Goal: Task Accomplishment & Management: Use online tool/utility

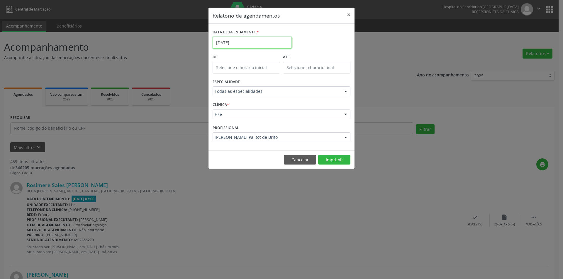
click at [245, 46] on body "Central de Marcação Hospital do Servidor do Estado Hse Recepcionista da clínica…" at bounding box center [281, 139] width 563 height 279
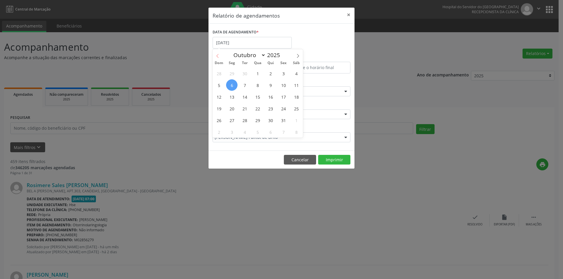
click at [217, 57] on icon at bounding box center [217, 56] width 4 height 4
select select "8"
click at [283, 99] on span "19" at bounding box center [283, 96] width 11 height 11
type input "[DATE]"
click at [283, 99] on span "19" at bounding box center [283, 96] width 11 height 11
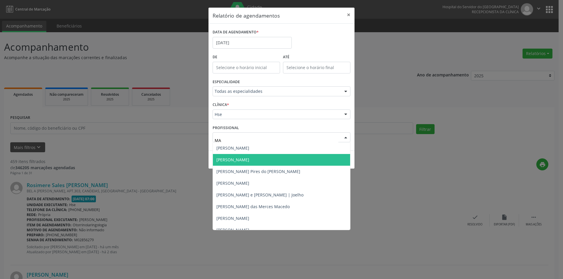
type input "M"
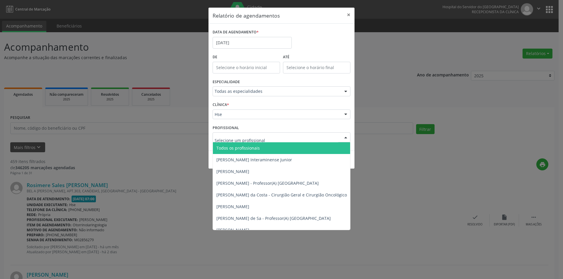
click at [236, 149] on span "Todos os profissionais" at bounding box center [237, 148] width 43 height 6
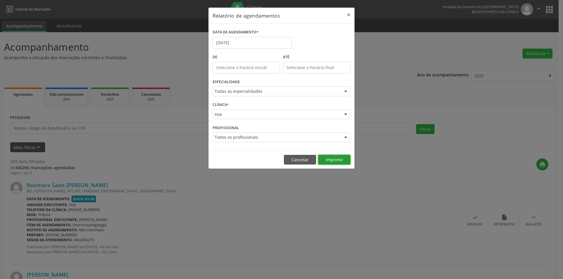
click at [328, 161] on button "Imprimir" at bounding box center [334, 160] width 32 height 10
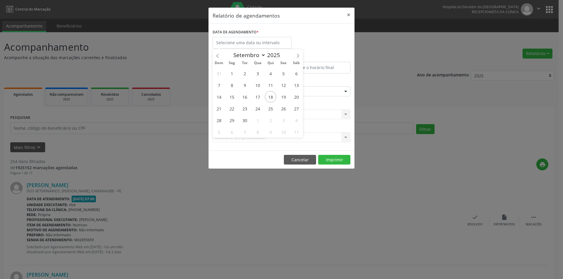
select select "8"
click at [285, 98] on span "19" at bounding box center [283, 96] width 11 height 11
type input "[DATE]"
click at [285, 98] on span "19" at bounding box center [283, 96] width 11 height 11
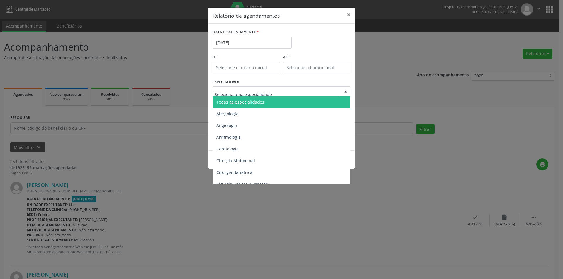
click at [254, 102] on span "Todas as especialidades" at bounding box center [240, 102] width 48 height 6
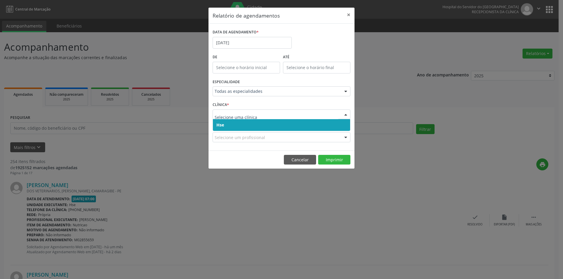
click at [239, 126] on span "Hse" at bounding box center [281, 125] width 137 height 12
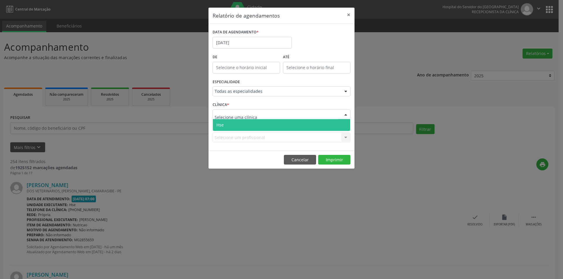
click at [238, 125] on span "Hse" at bounding box center [281, 125] width 137 height 12
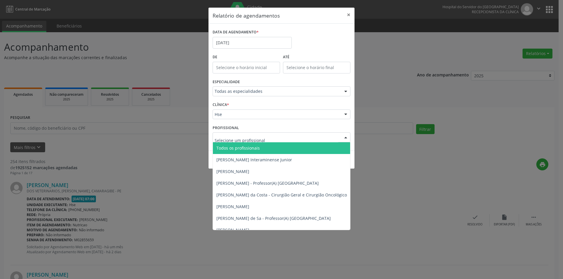
click at [244, 149] on span "Todos os profissionais" at bounding box center [237, 148] width 43 height 6
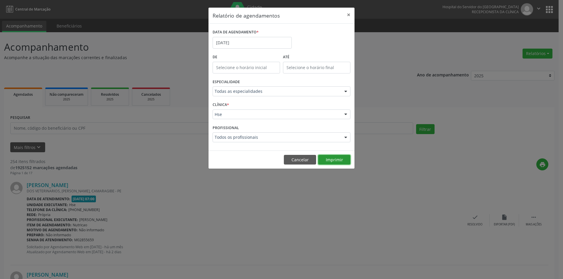
click at [330, 161] on button "Imprimir" at bounding box center [334, 160] width 32 height 10
